Goal: Task Accomplishment & Management: Use online tool/utility

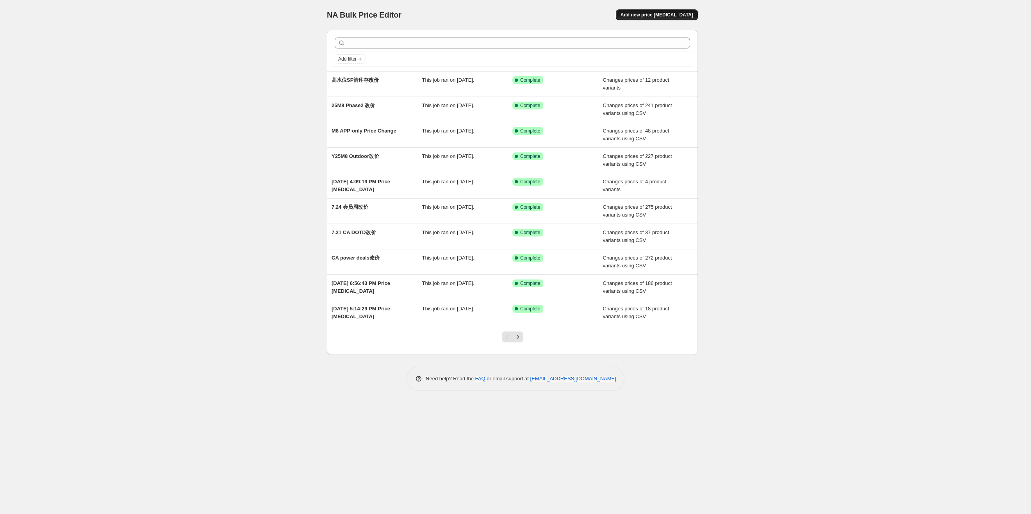
click at [676, 14] on span "Add new price [MEDICAL_DATA]" at bounding box center [657, 15] width 73 height 6
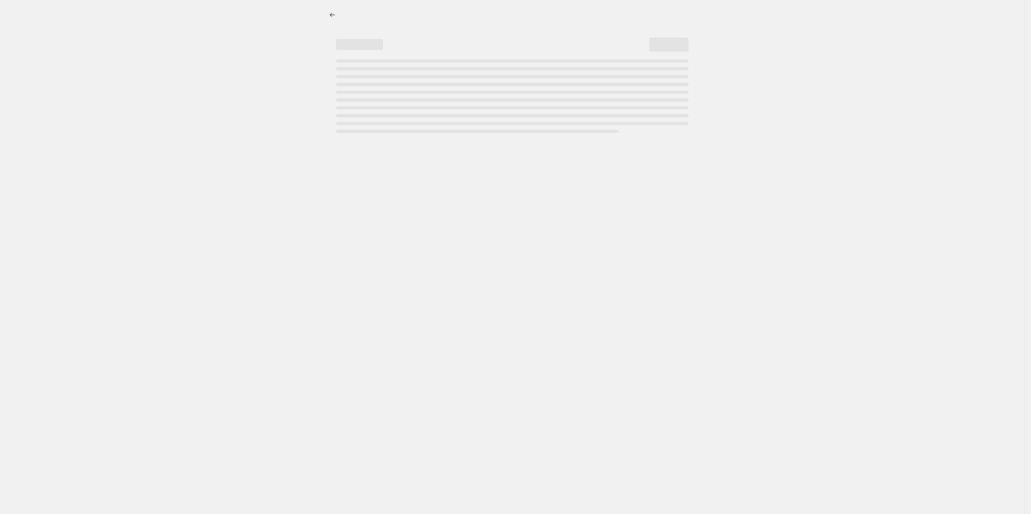
select select "percentage"
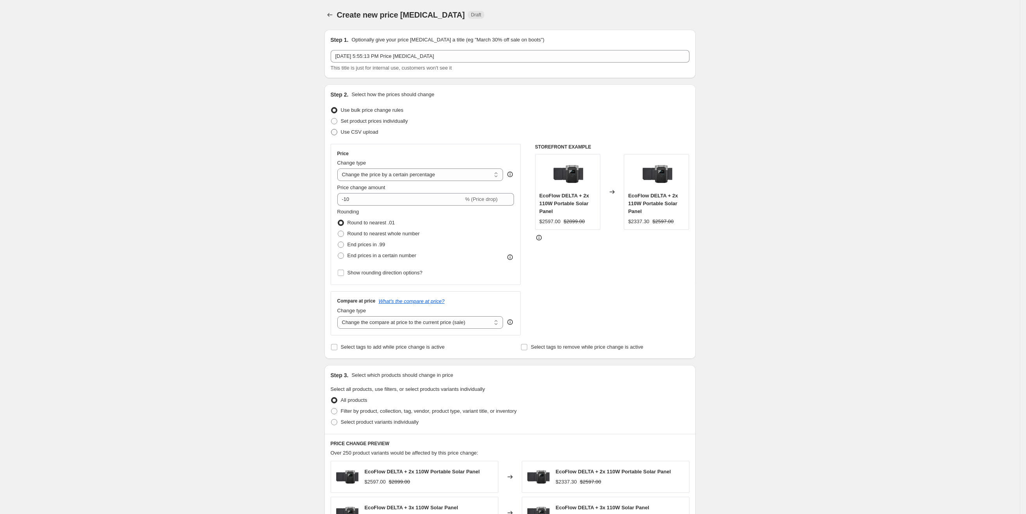
click at [361, 134] on span "Use CSV upload" at bounding box center [360, 132] width 38 height 6
click at [331, 129] on input "Use CSV upload" at bounding box center [331, 129] width 0 height 0
radio input "true"
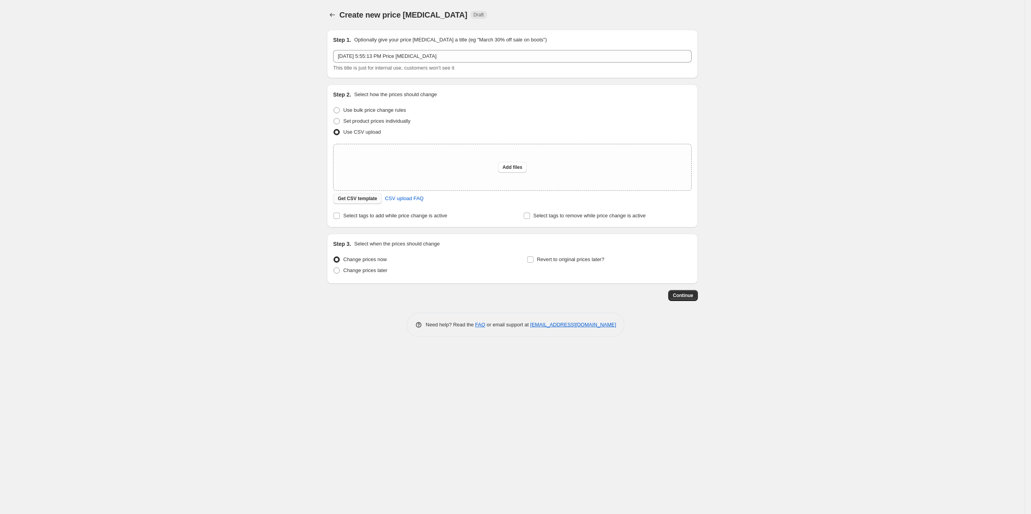
click at [361, 200] on span "Get CSV template" at bounding box center [357, 198] width 39 height 6
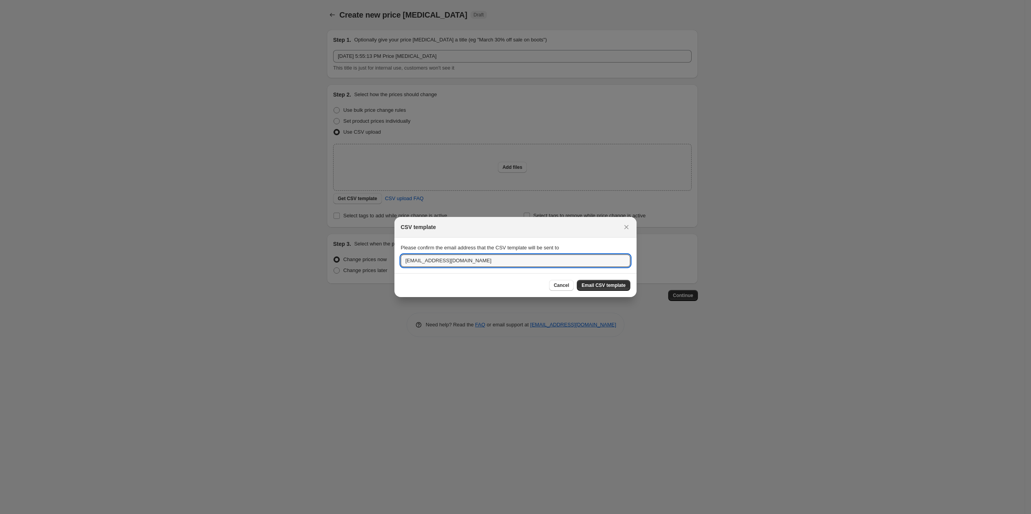
drag, startPoint x: 486, startPoint y: 260, endPoint x: 371, endPoint y: 256, distance: 115.7
click at [371, 513] on div "CSV template Please confirm the email address that the CSV template will be sen…" at bounding box center [515, 514] width 1031 height 0
type input "[PERSON_NAME][EMAIL_ADDRESS][DOMAIN_NAME]"
click at [605, 289] on button "Email CSV template" at bounding box center [604, 285] width 54 height 11
